Goal: Transaction & Acquisition: Purchase product/service

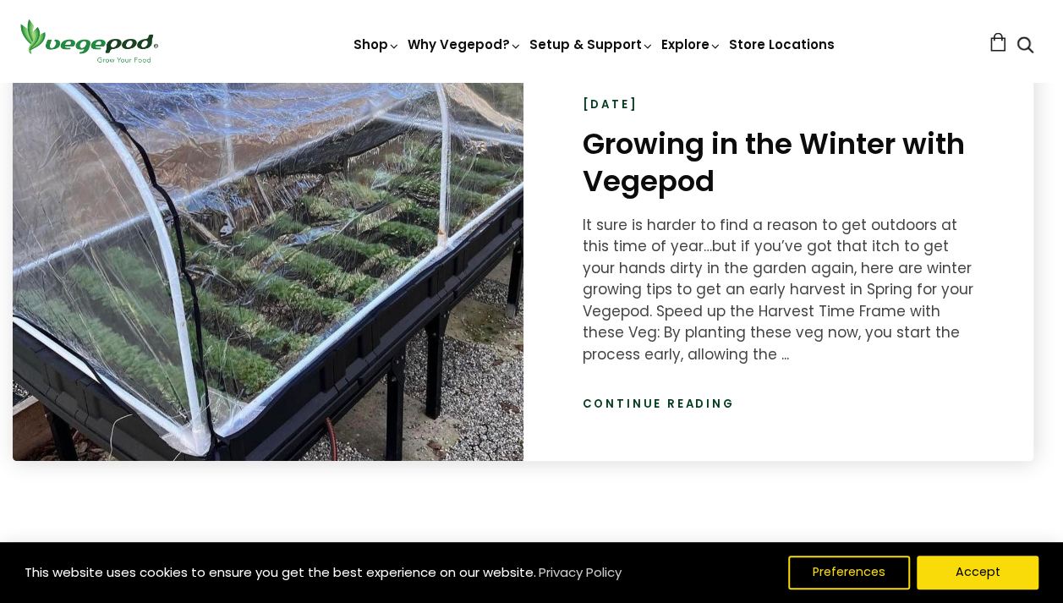
scroll to position [2458, 8]
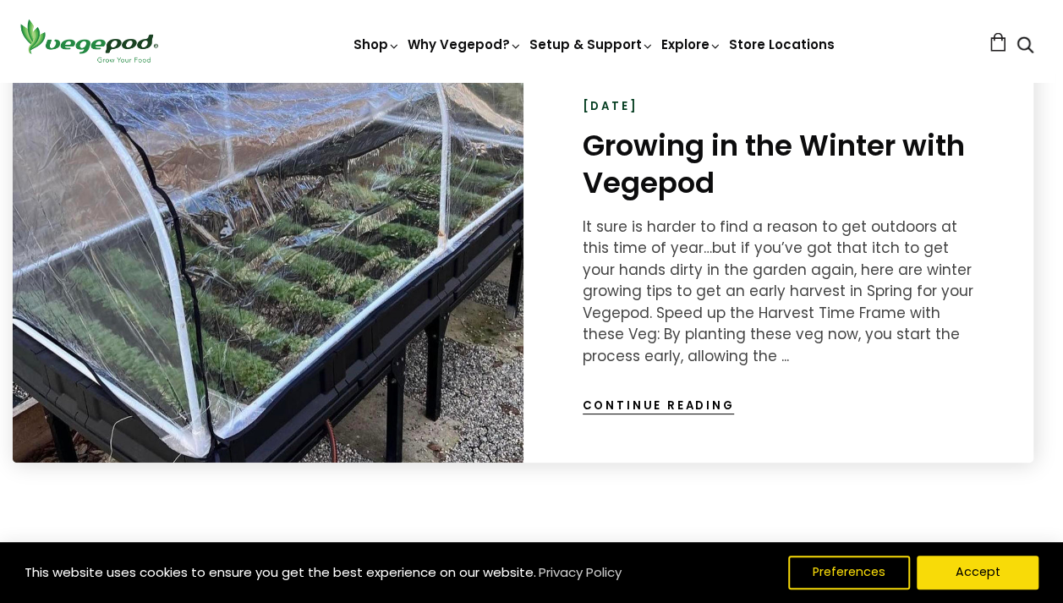
click at [690, 407] on link "Continue reading" at bounding box center [659, 405] width 152 height 17
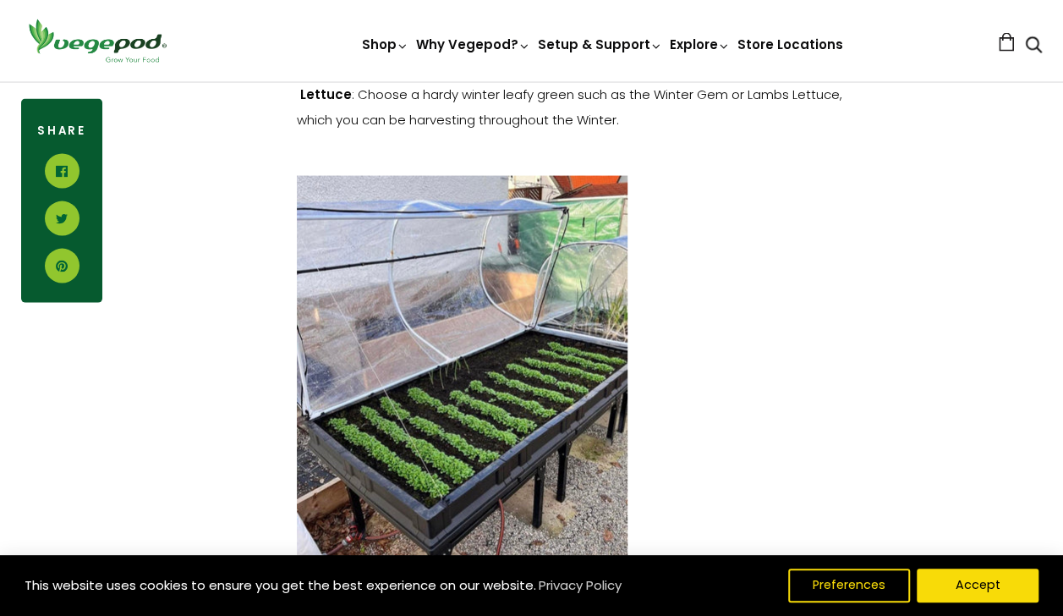
scroll to position [1559, 0]
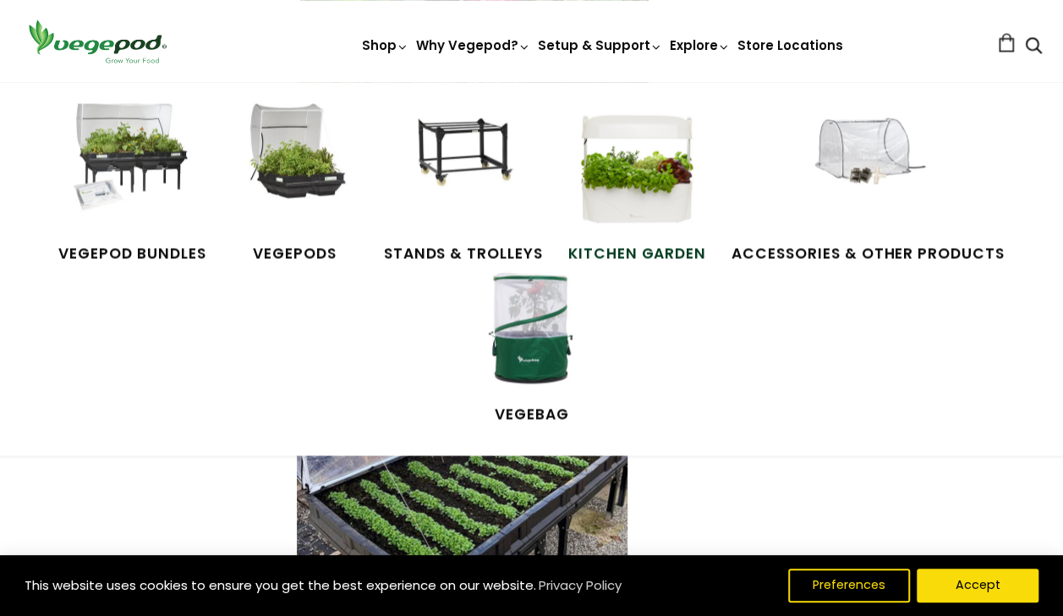
click at [617, 177] on img at bounding box center [636, 166] width 127 height 127
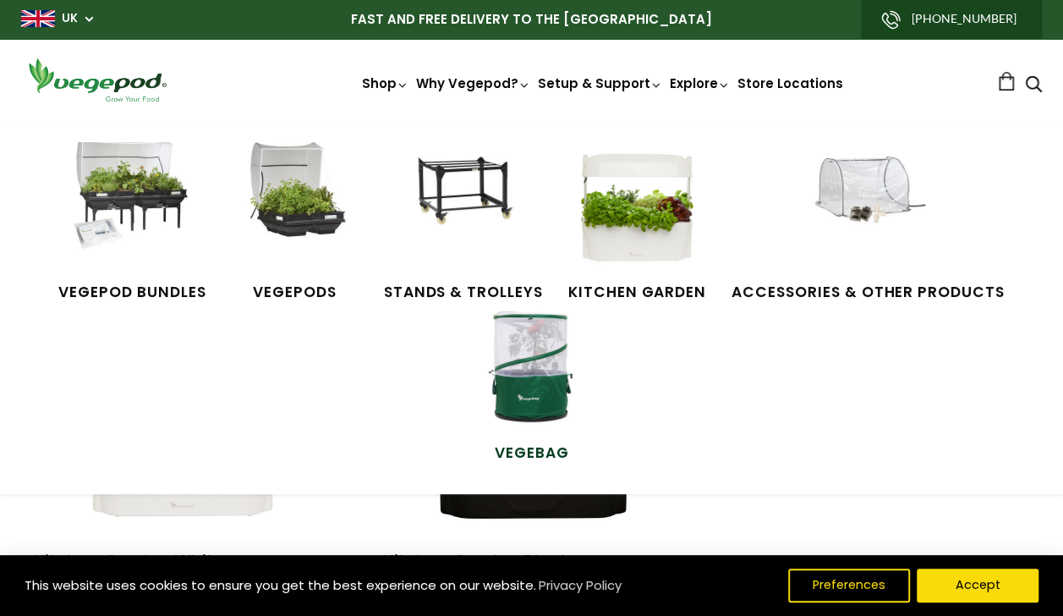
click at [551, 399] on img at bounding box center [531, 366] width 127 height 127
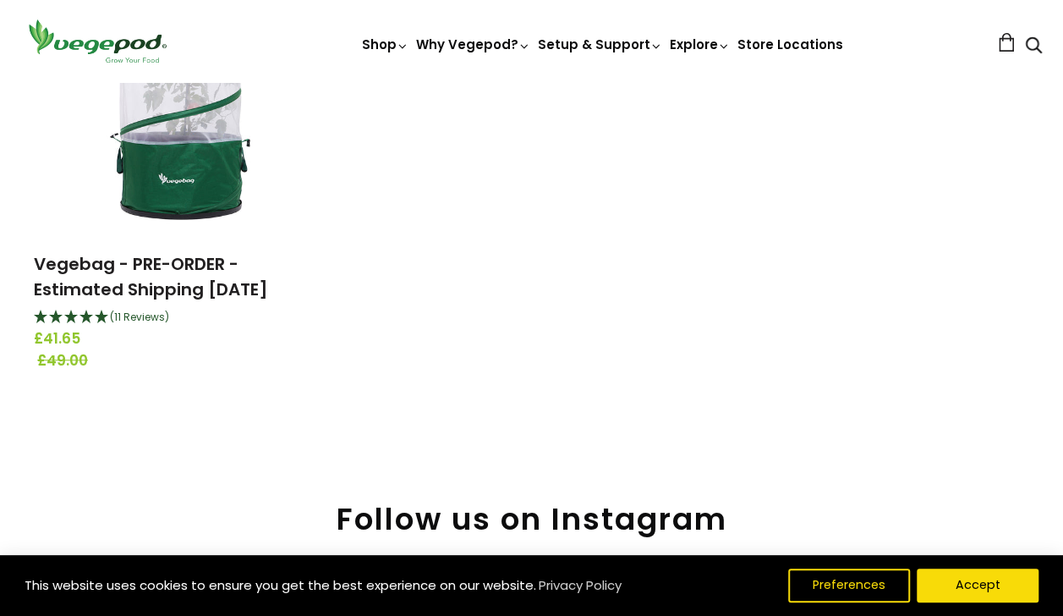
scroll to position [298, 0]
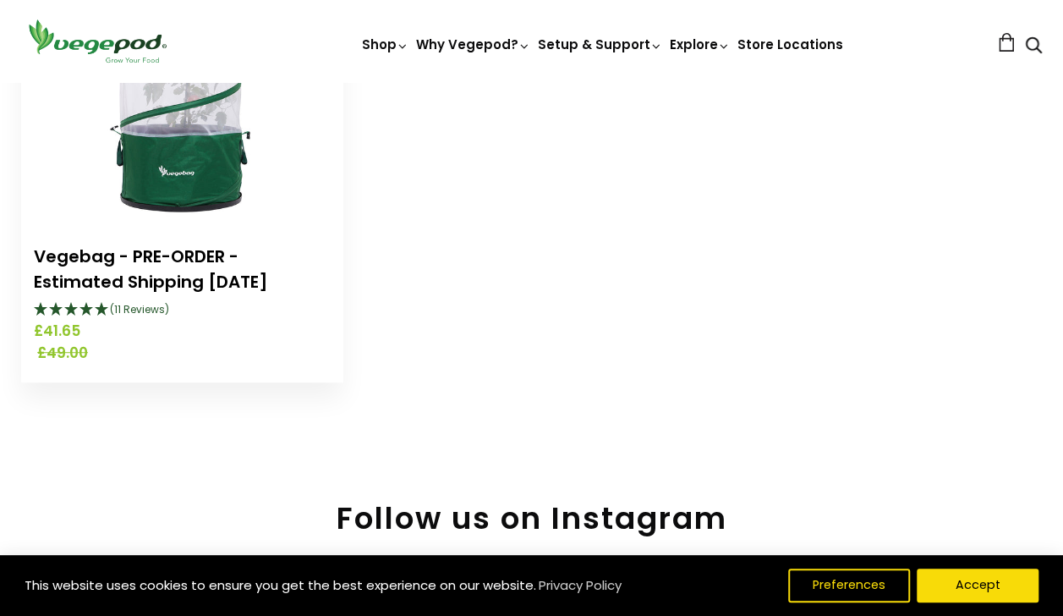
click at [198, 254] on link "Vegebag - PRE-ORDER - Estimated Shipping September 15th" at bounding box center [151, 268] width 234 height 49
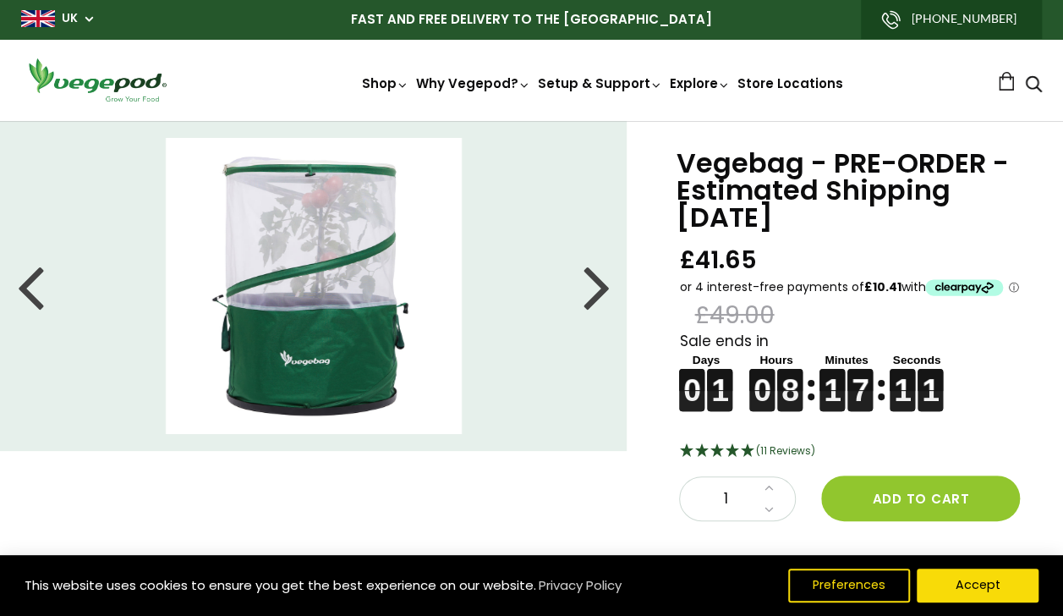
click at [601, 283] on div at bounding box center [596, 286] width 27 height 76
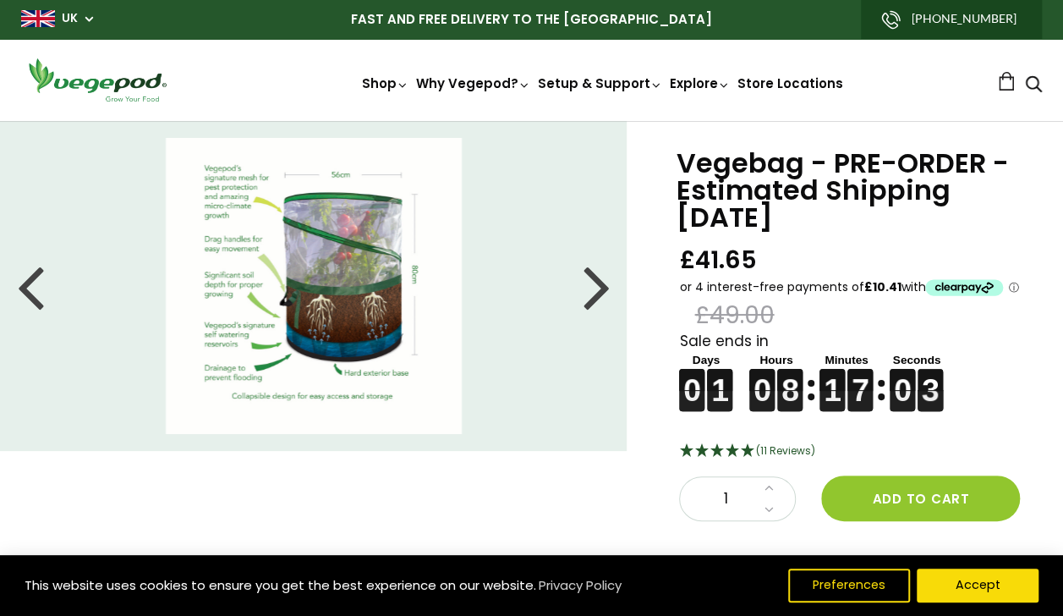
click at [601, 283] on div at bounding box center [596, 286] width 27 height 76
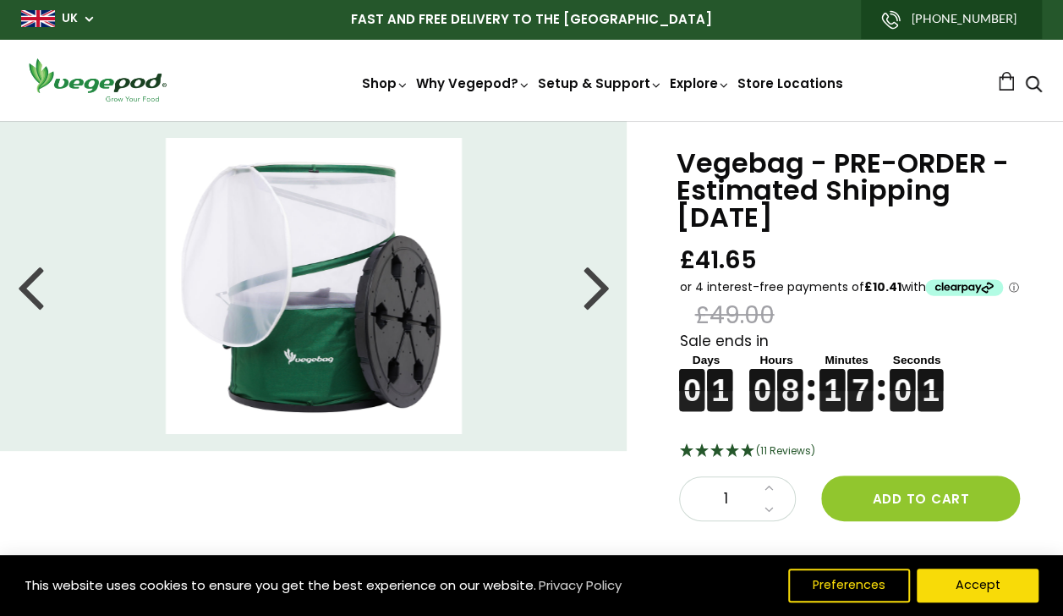
click at [601, 283] on div at bounding box center [596, 286] width 27 height 76
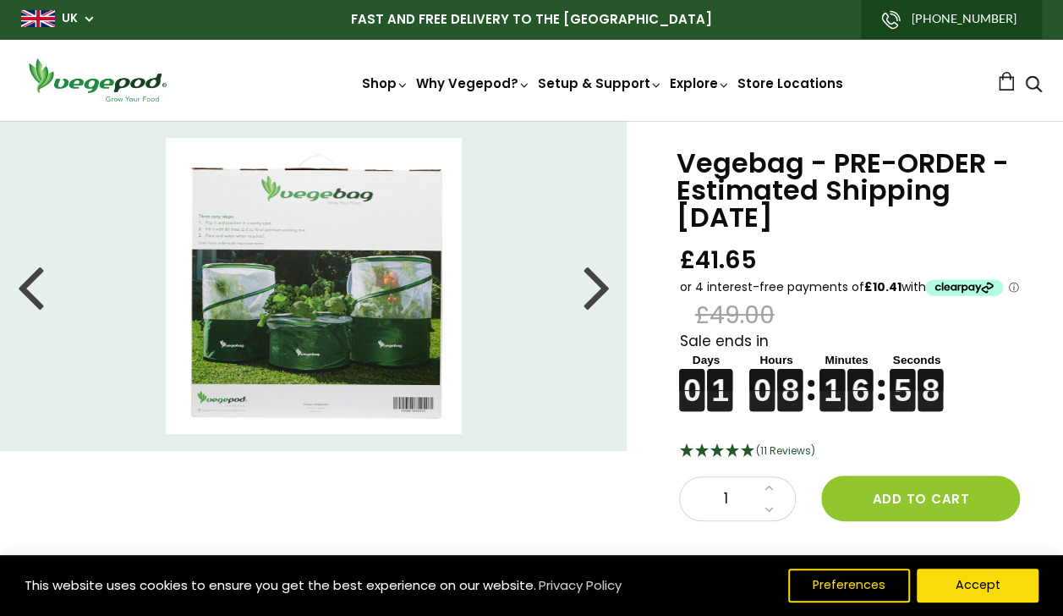
click at [601, 283] on div at bounding box center [596, 286] width 27 height 76
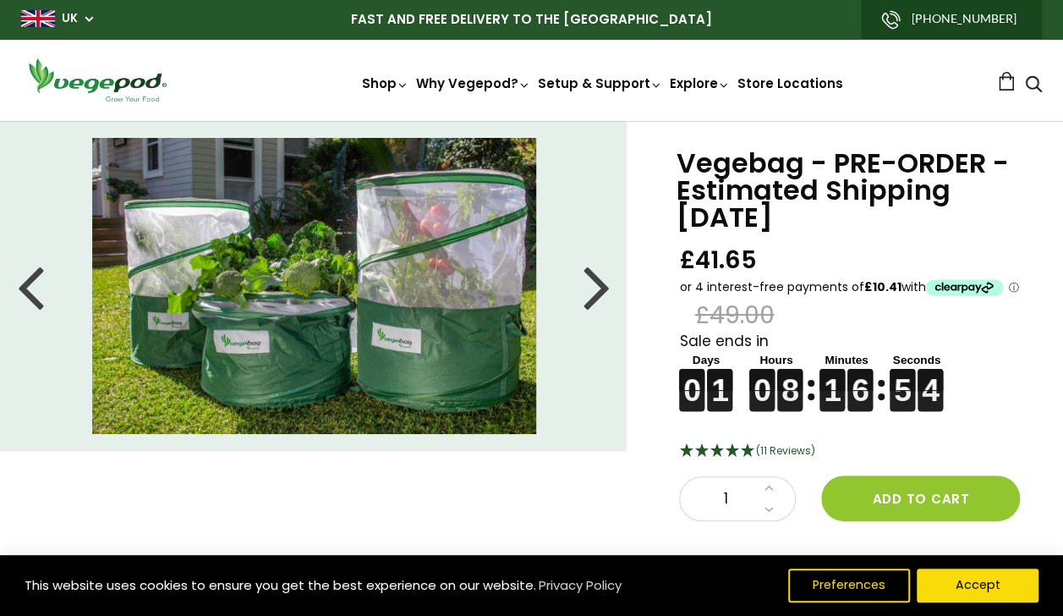
click at [601, 283] on div at bounding box center [596, 286] width 27 height 76
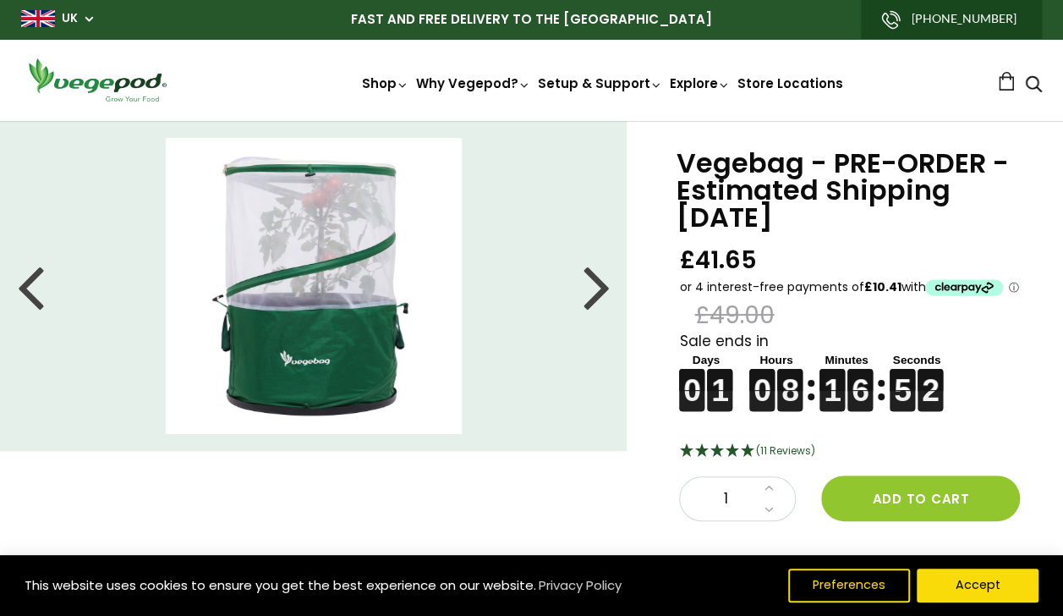
click at [601, 283] on div at bounding box center [596, 286] width 27 height 76
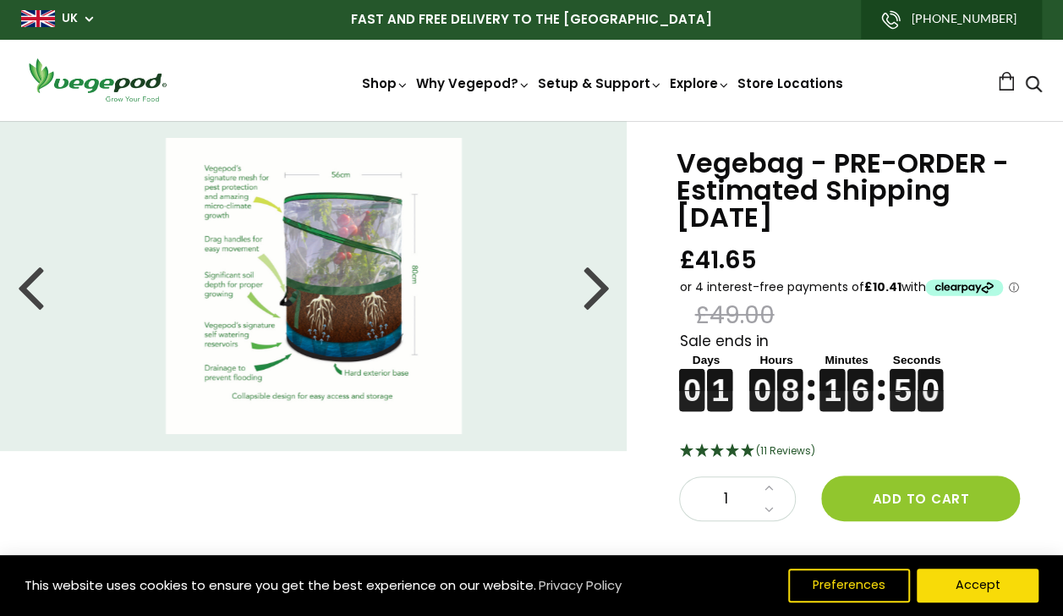
click at [601, 283] on div at bounding box center [596, 286] width 27 height 76
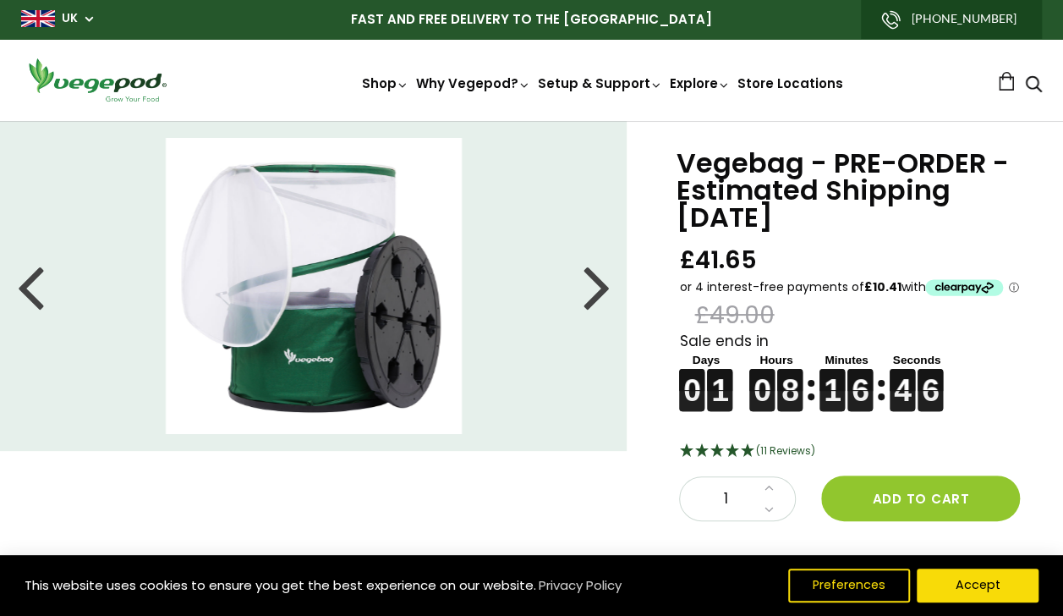
click at [600, 300] on div at bounding box center [596, 286] width 27 height 76
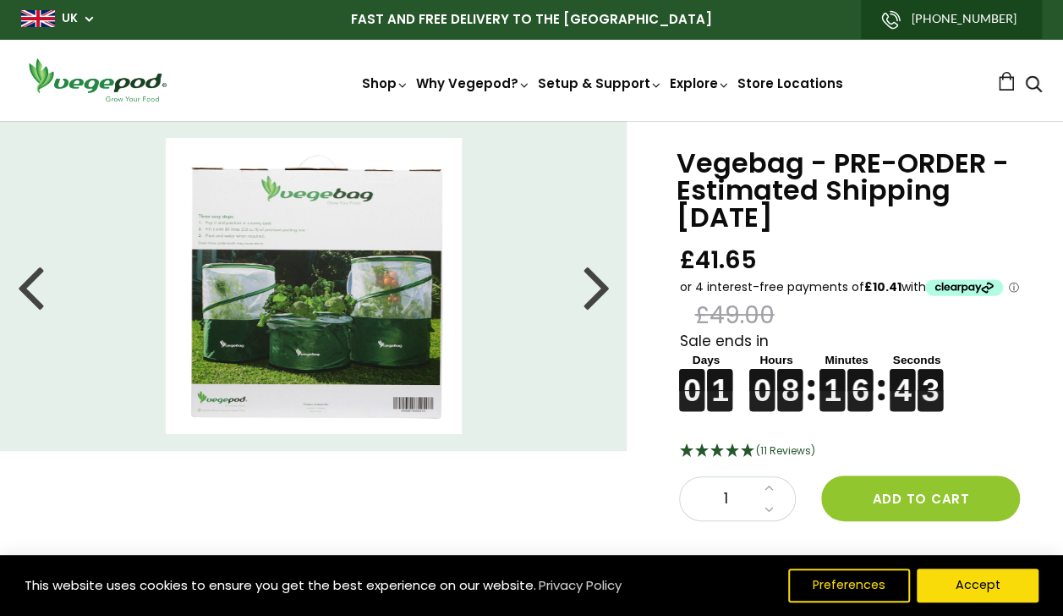
click at [600, 300] on div at bounding box center [596, 286] width 27 height 76
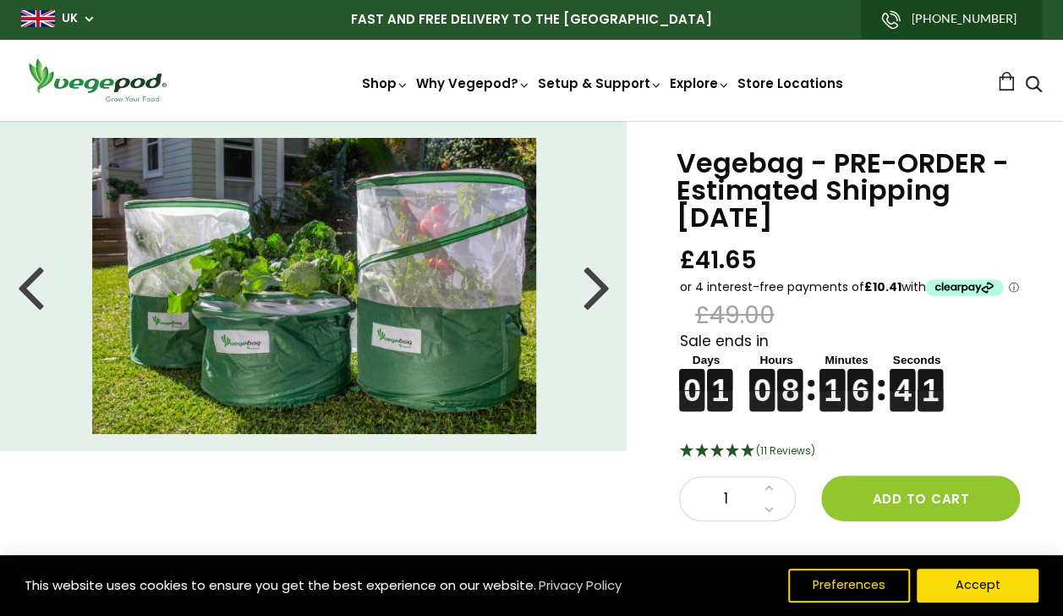
click at [600, 300] on div at bounding box center [596, 286] width 27 height 76
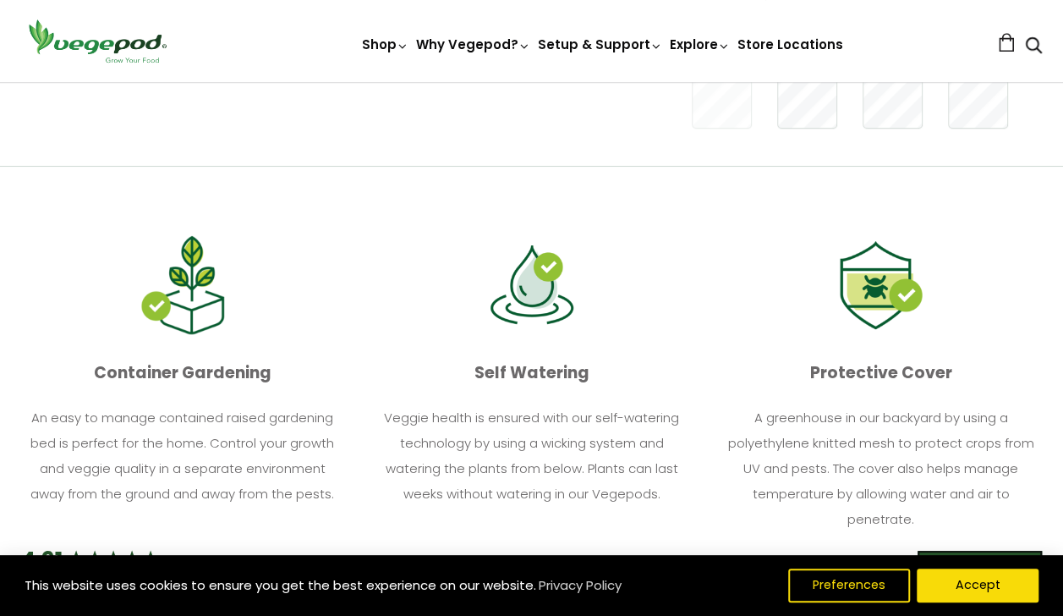
scroll to position [574, 0]
